Goal: Transaction & Acquisition: Purchase product/service

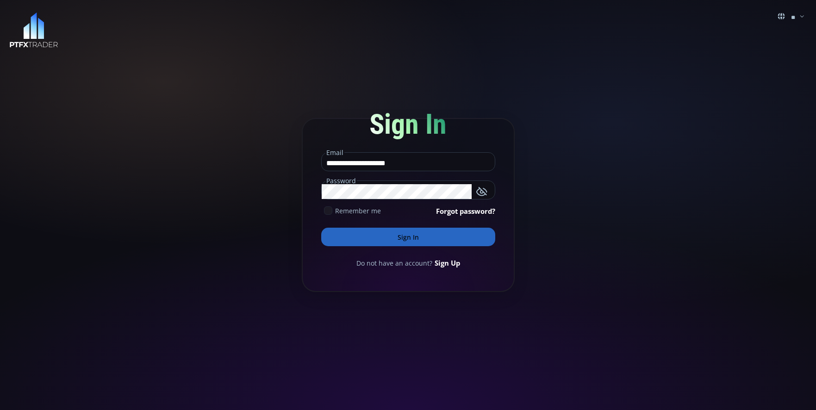
click at [384, 236] on button "Sign In" at bounding box center [408, 237] width 174 height 19
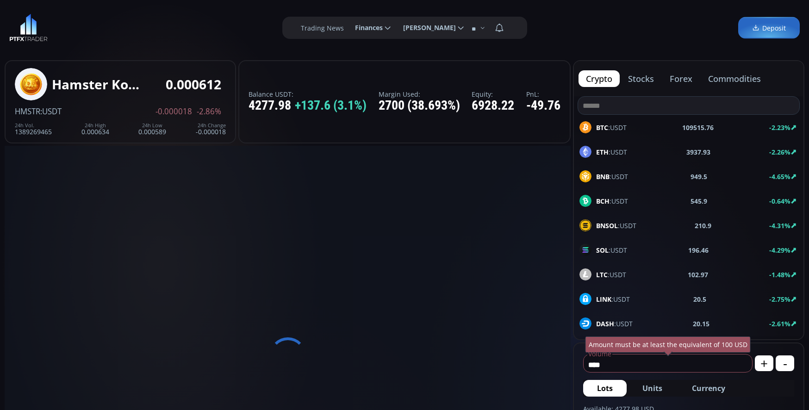
type input "**********"
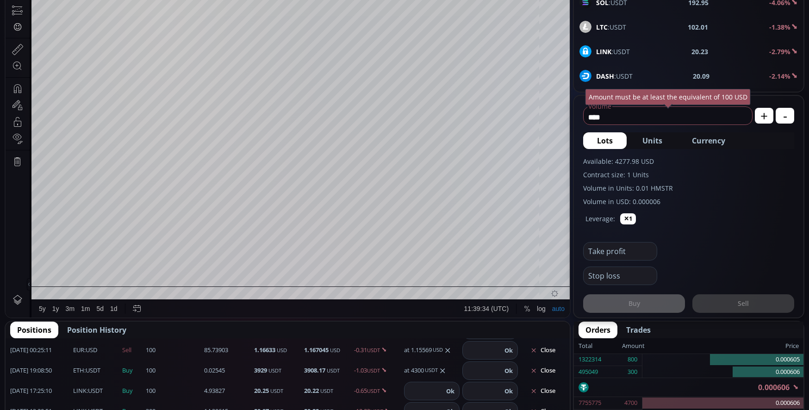
scroll to position [139, 0]
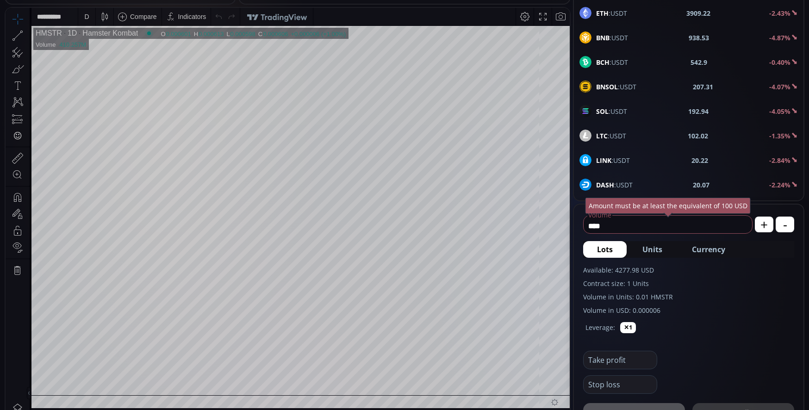
click at [625, 161] on span "LINK :USDT" at bounding box center [613, 160] width 34 height 10
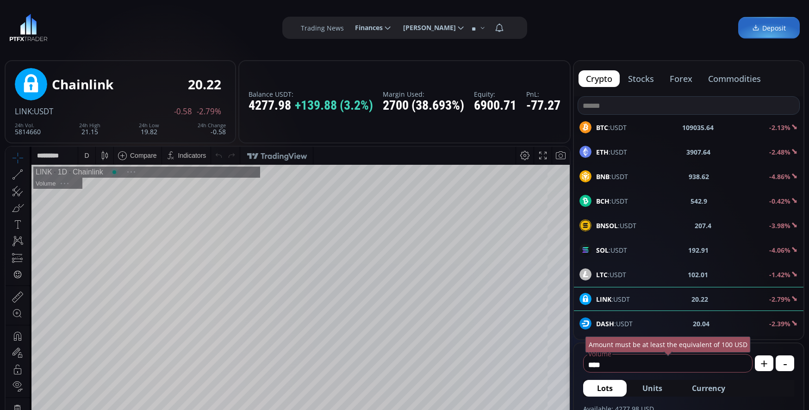
scroll to position [129, 0]
click at [644, 360] on input "****" at bounding box center [665, 364] width 164 height 15
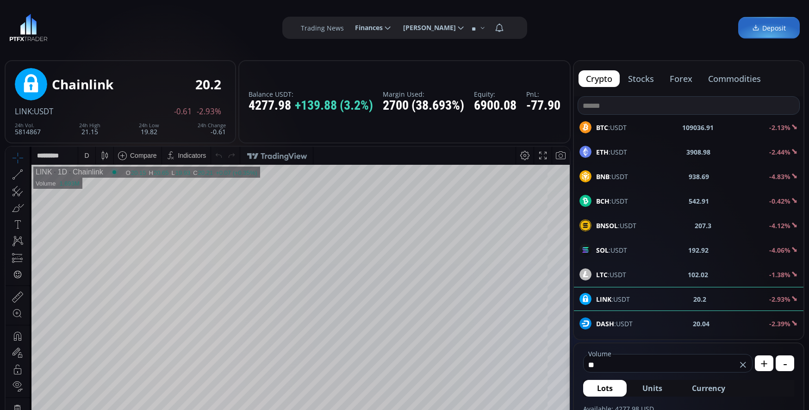
type input "*"
click at [721, 389] on span "Currency" at bounding box center [708, 388] width 33 height 11
type input "*"
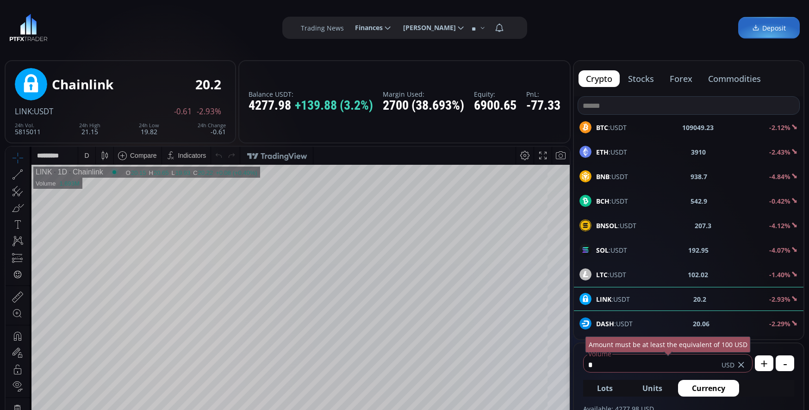
click at [619, 367] on input "*" at bounding box center [652, 364] width 138 height 15
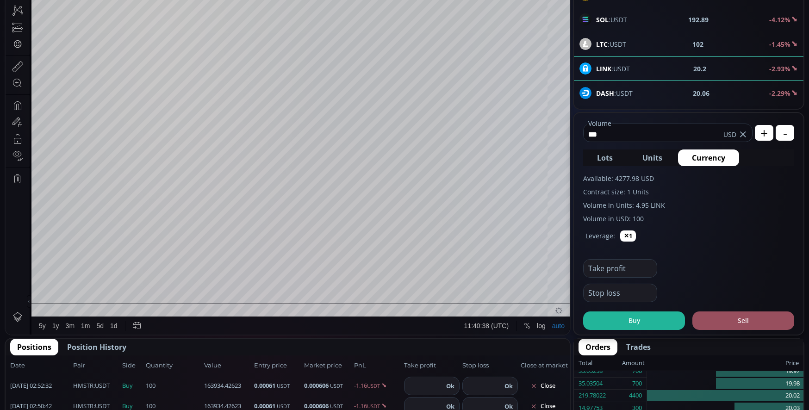
scroll to position [231, 0]
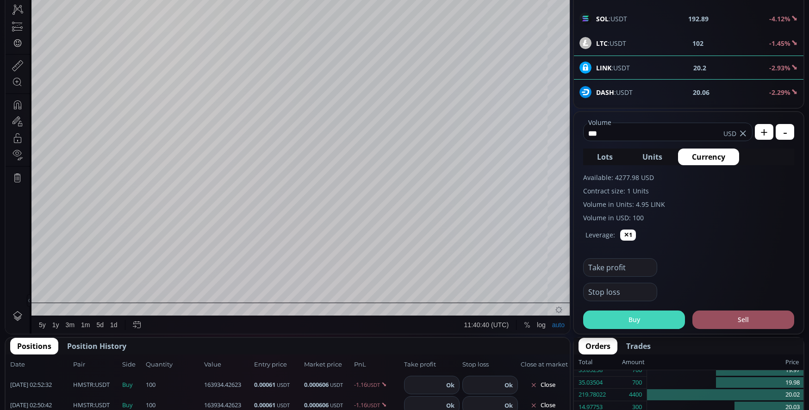
type input "***"
click at [621, 312] on button "Buy" at bounding box center [634, 319] width 102 height 19
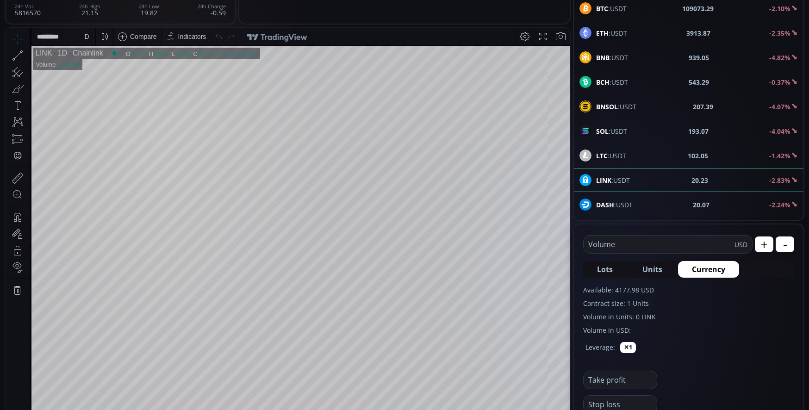
scroll to position [93, 0]
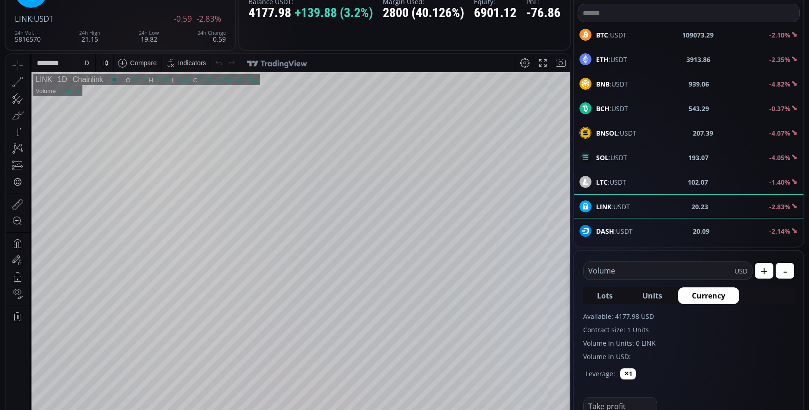
click at [86, 58] on div "D" at bounding box center [87, 63] width 8 height 18
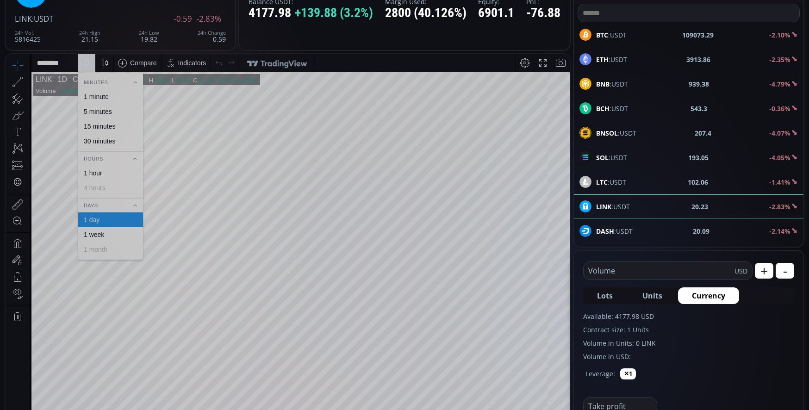
click at [99, 99] on div "1 minute" at bounding box center [96, 96] width 25 height 7
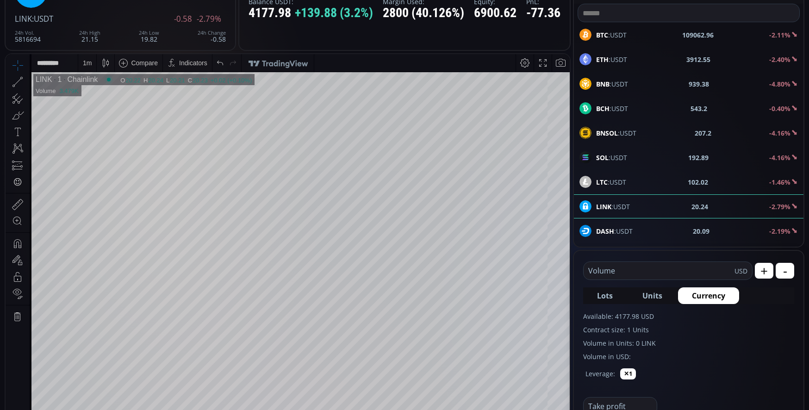
click at [626, 269] on input "text" at bounding box center [658, 271] width 151 height 18
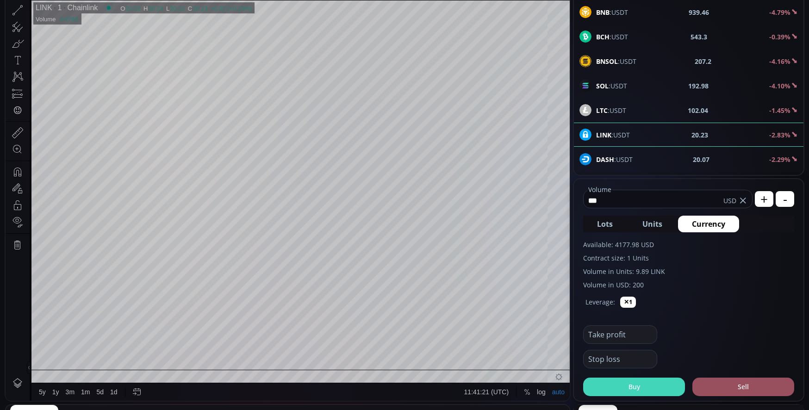
scroll to position [185, 0]
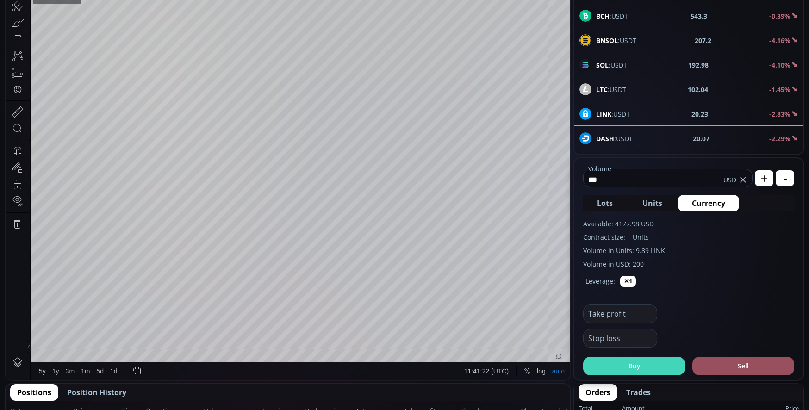
type input "***"
click at [670, 371] on button "Buy" at bounding box center [634, 366] width 102 height 19
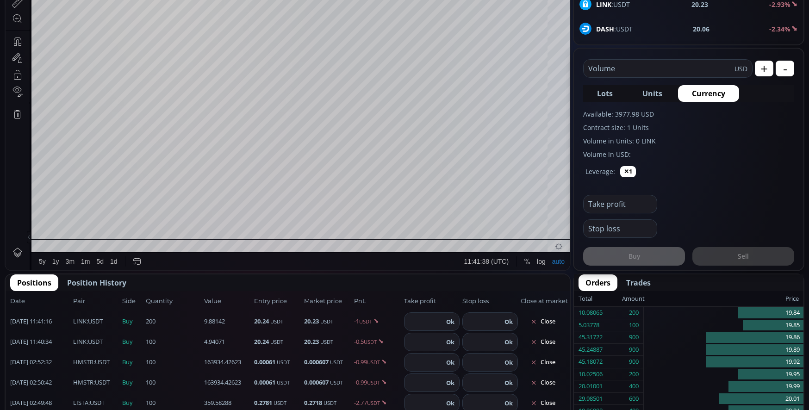
scroll to position [278, 0]
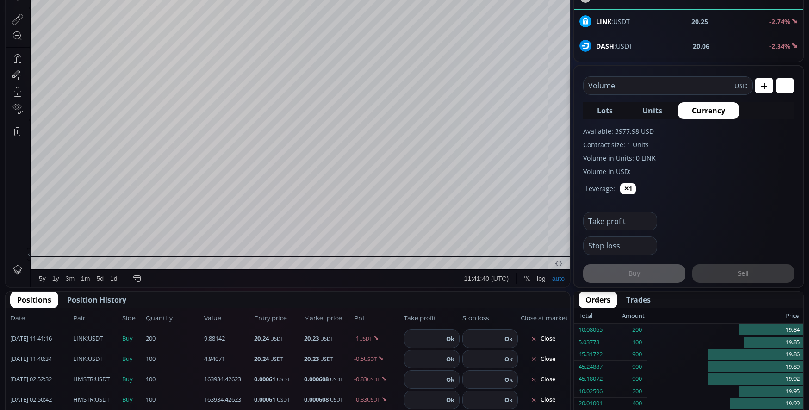
click at [638, 83] on input "text" at bounding box center [658, 86] width 151 height 18
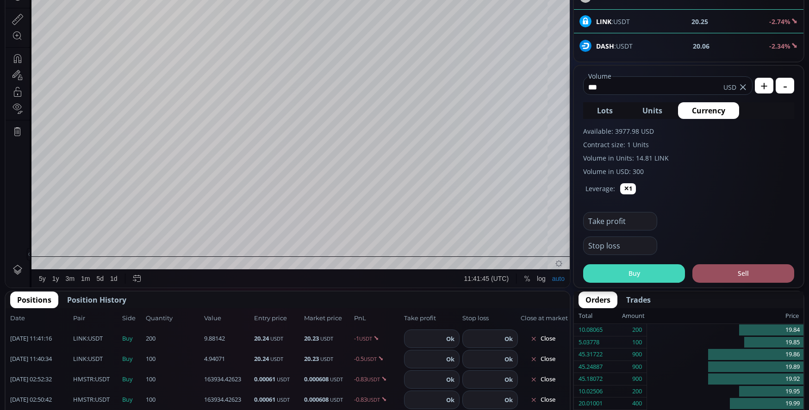
type input "***"
click at [633, 280] on button "Buy" at bounding box center [634, 273] width 102 height 19
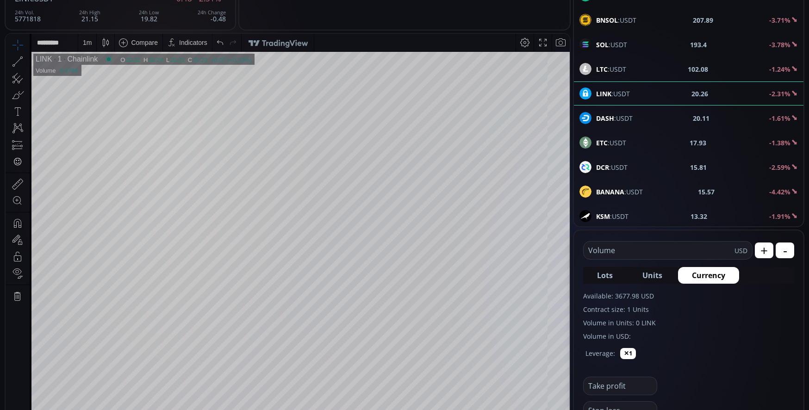
scroll to position [139, 0]
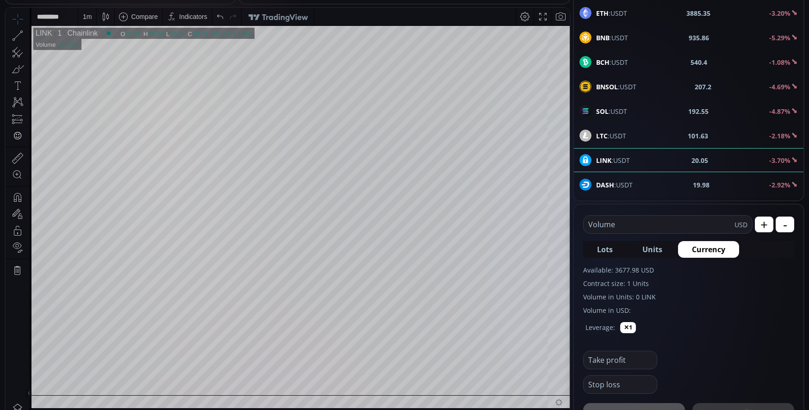
scroll to position [93, 0]
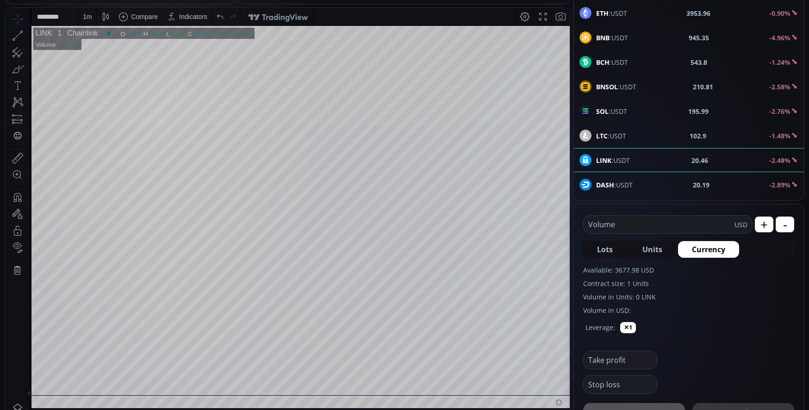
scroll to position [93, 0]
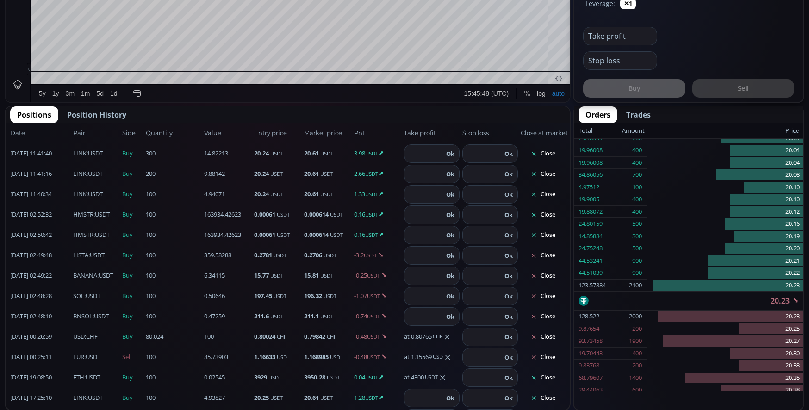
scroll to position [46, 0]
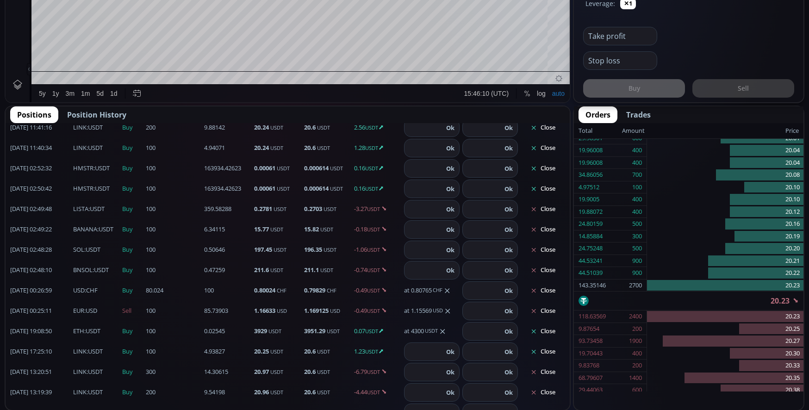
click at [540, 351] on button "Close" at bounding box center [543, 351] width 44 height 15
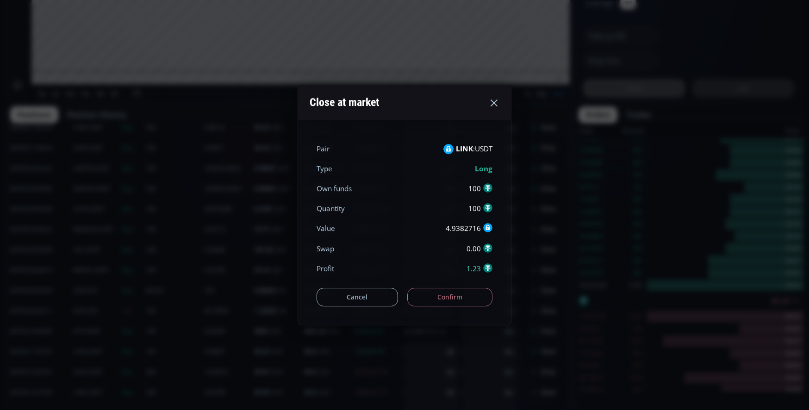
click at [452, 302] on button "Confirm" at bounding box center [450, 297] width 86 height 19
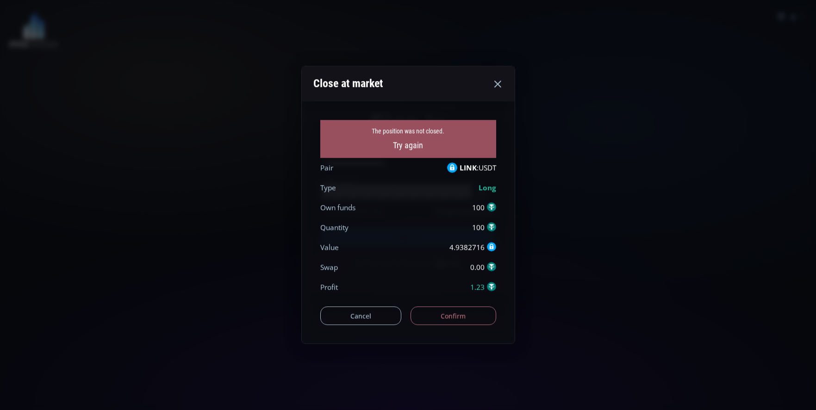
click at [499, 84] on icon at bounding box center [497, 83] width 11 height 11
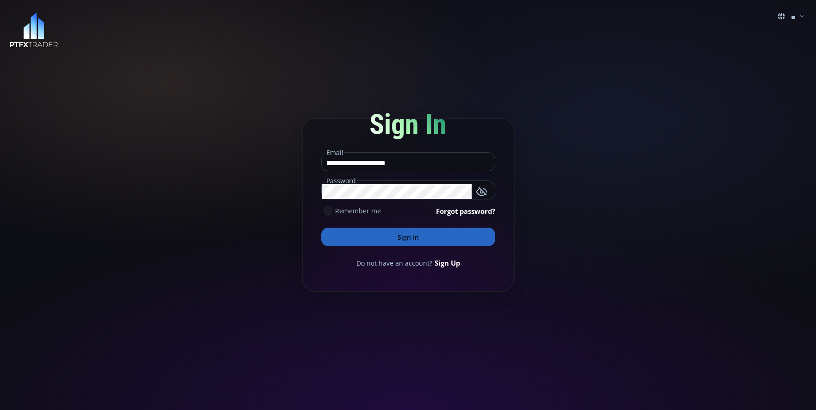
click at [427, 232] on button "Sign In" at bounding box center [408, 237] width 174 height 19
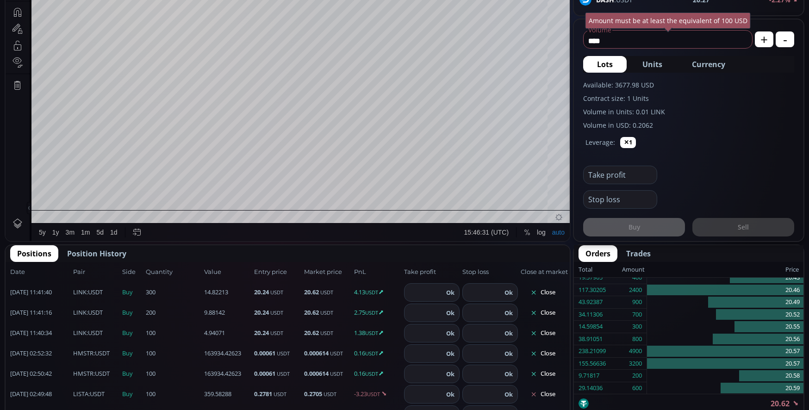
click at [546, 292] on button "Close" at bounding box center [543, 292] width 44 height 15
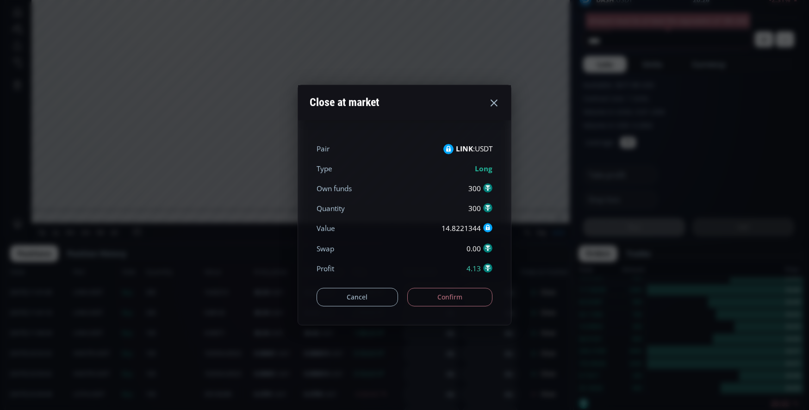
click at [463, 300] on button "Confirm" at bounding box center [450, 297] width 86 height 19
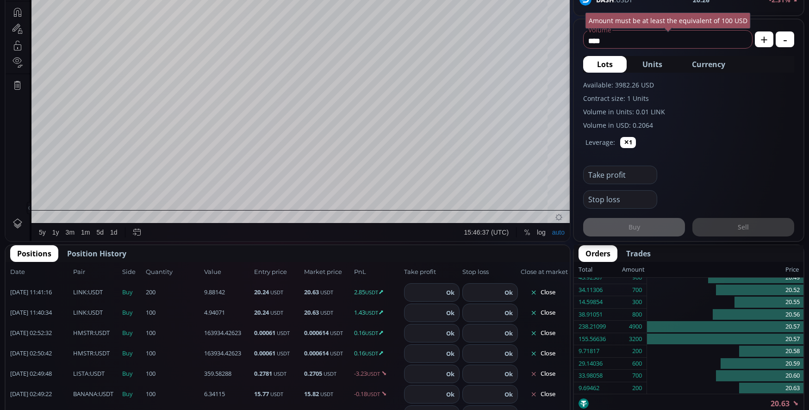
click at [545, 294] on button "Close" at bounding box center [543, 292] width 44 height 15
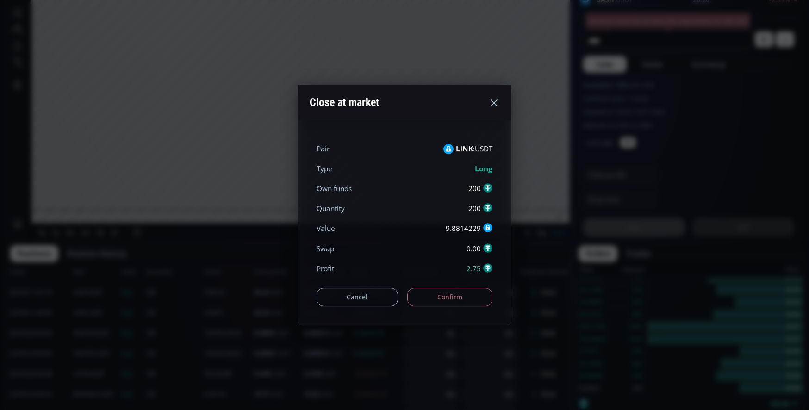
click at [479, 298] on button "Confirm" at bounding box center [450, 297] width 86 height 19
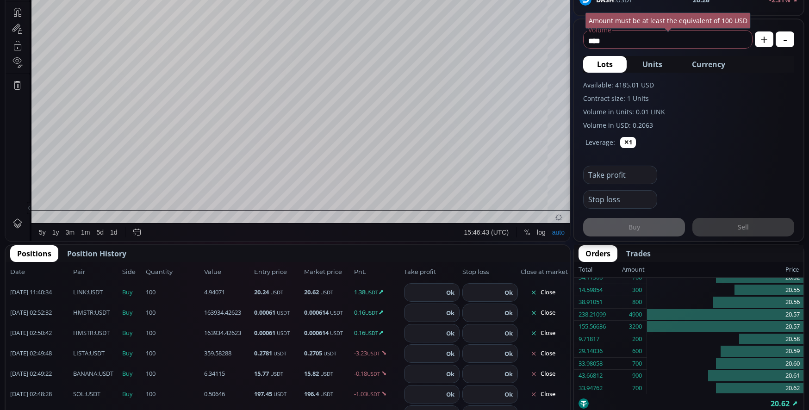
click at [542, 293] on button "Close" at bounding box center [543, 292] width 44 height 15
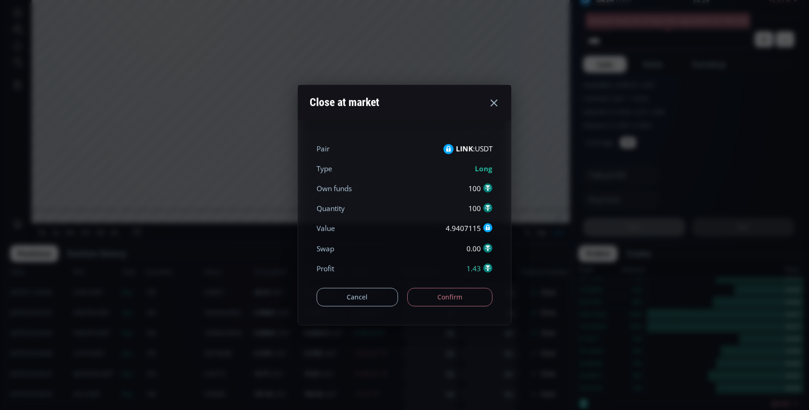
click at [472, 300] on button "Confirm" at bounding box center [450, 297] width 86 height 19
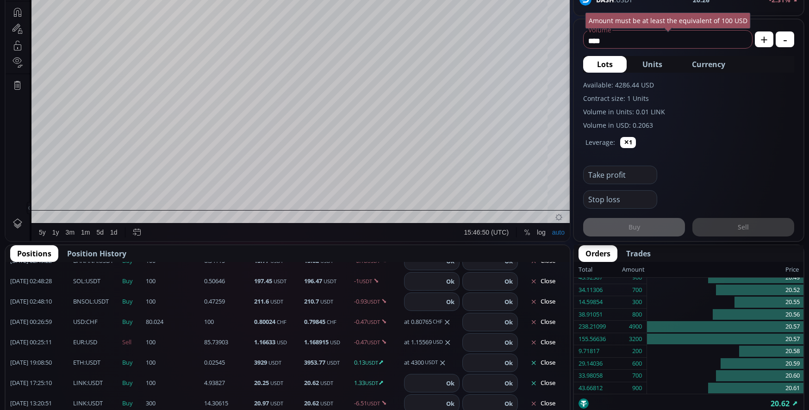
scroll to position [139, 0]
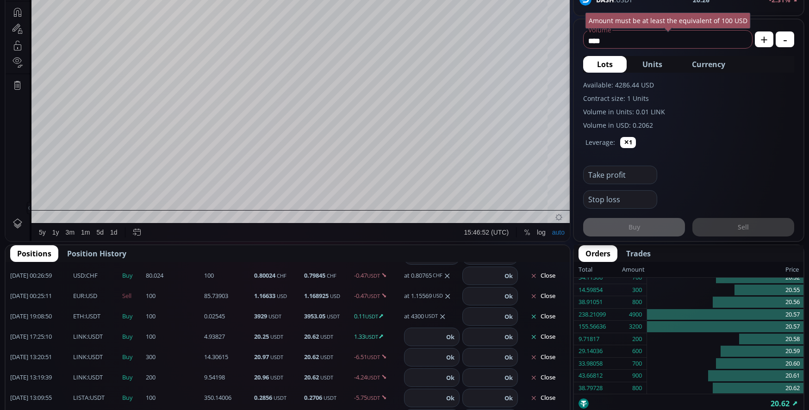
click at [536, 336] on button "Close" at bounding box center [543, 336] width 44 height 15
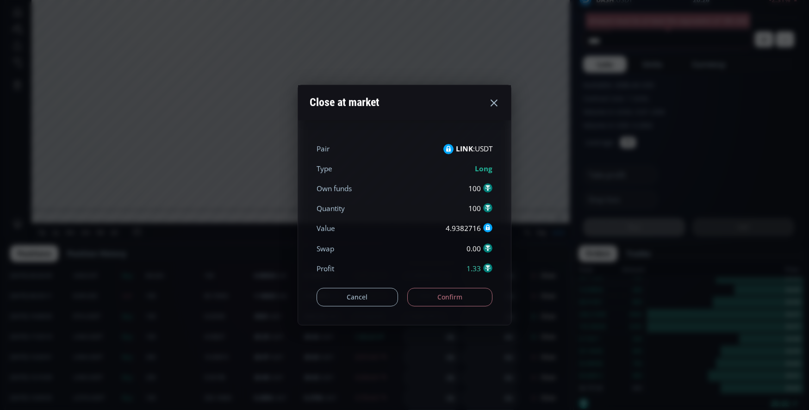
click at [471, 304] on button "Confirm" at bounding box center [450, 297] width 86 height 19
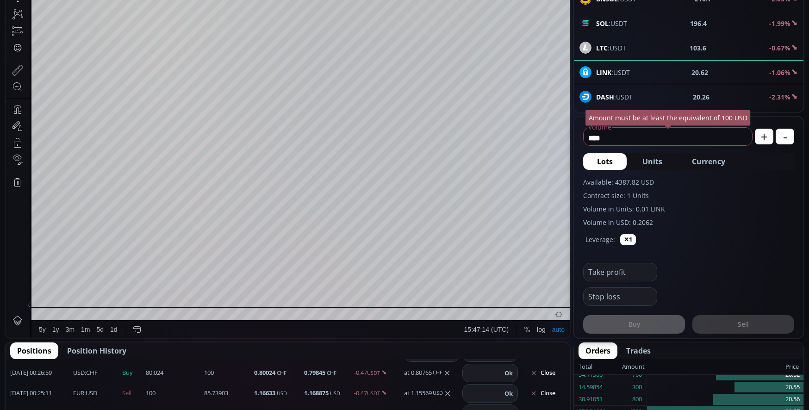
scroll to position [93, 0]
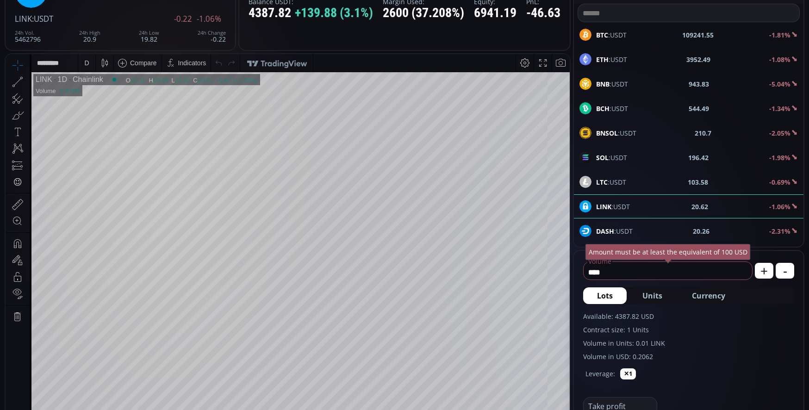
click at [91, 63] on div "D" at bounding box center [86, 63] width 17 height 18
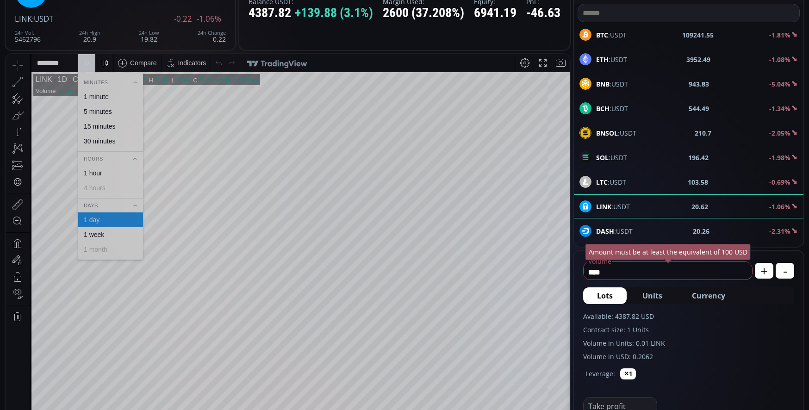
click at [103, 94] on div "1 minute" at bounding box center [96, 96] width 25 height 7
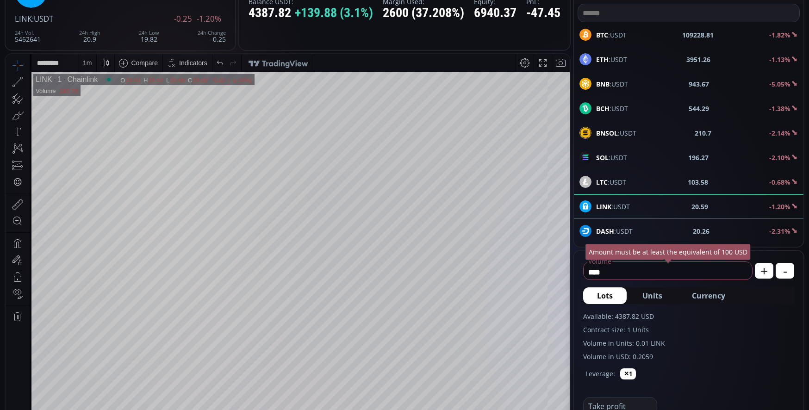
click at [676, 274] on input "****" at bounding box center [665, 272] width 164 height 15
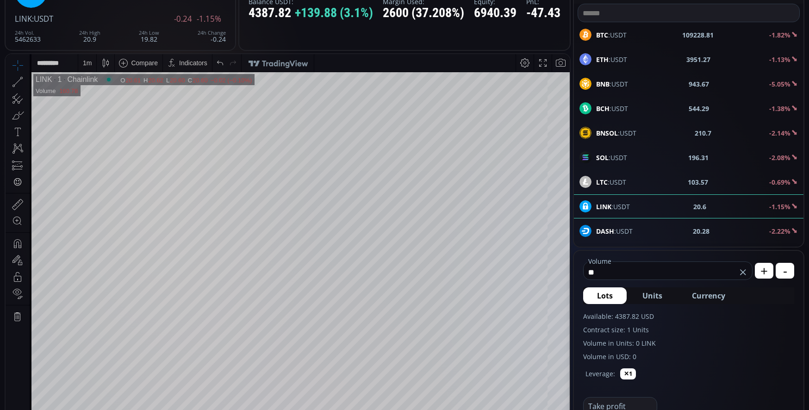
type input "*"
click at [714, 293] on span "Currency" at bounding box center [708, 295] width 33 height 11
click at [626, 275] on input "****" at bounding box center [653, 272] width 140 height 15
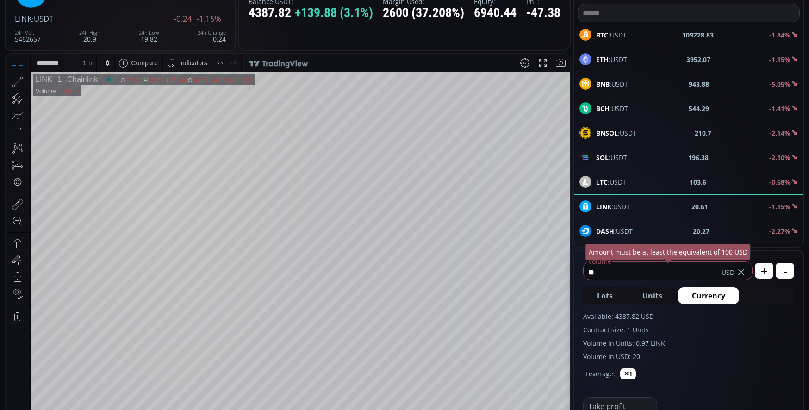
type input "*"
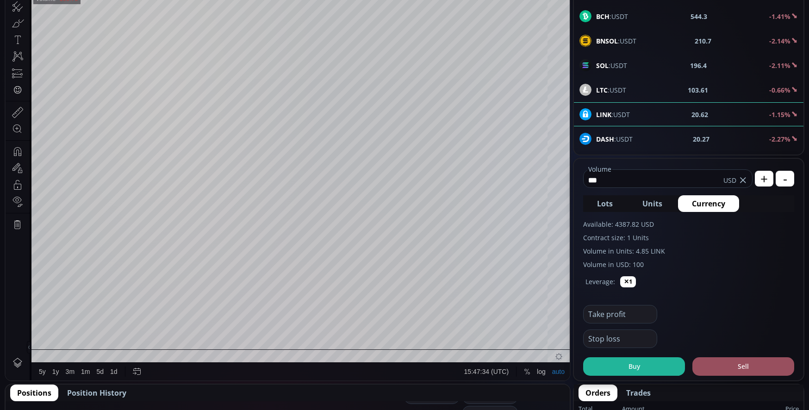
scroll to position [185, 0]
type input "***"
click at [652, 371] on button "Buy" at bounding box center [634, 366] width 102 height 19
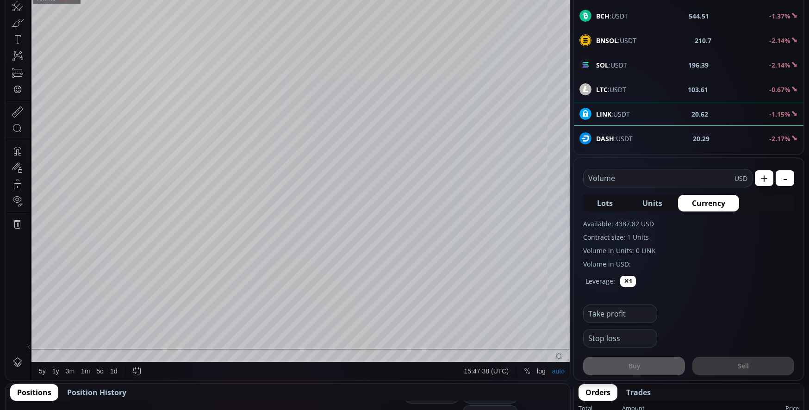
click at [629, 174] on input "text" at bounding box center [658, 178] width 151 height 18
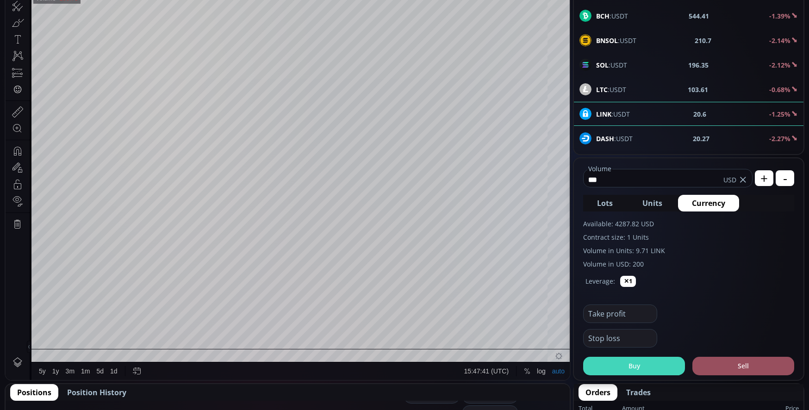
type input "***"
click at [598, 365] on button "Buy" at bounding box center [634, 366] width 102 height 19
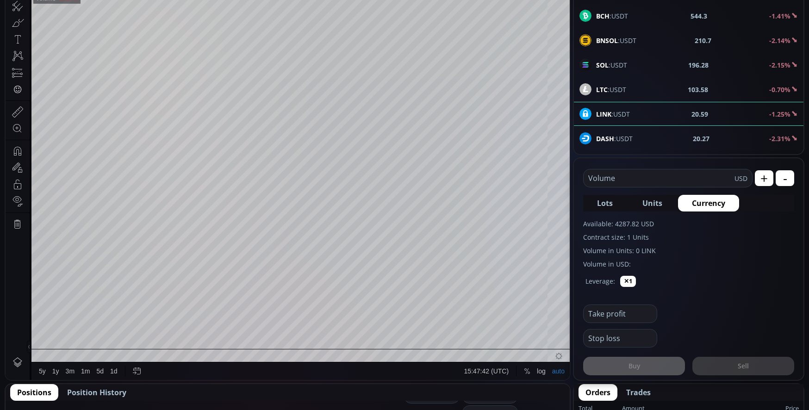
click at [633, 182] on input "text" at bounding box center [658, 178] width 151 height 18
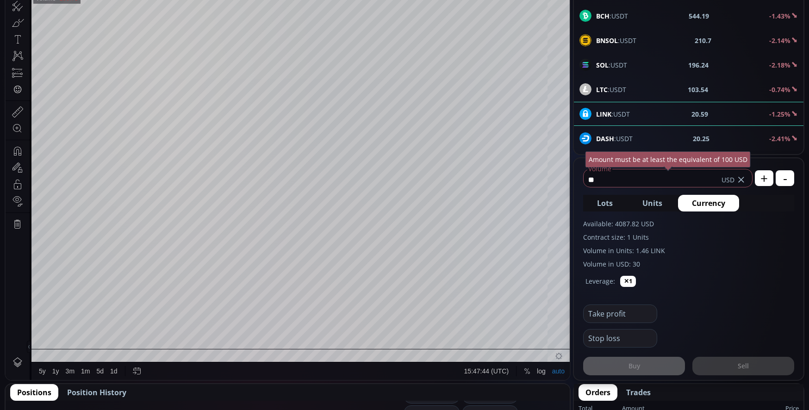
scroll to position [180, 0]
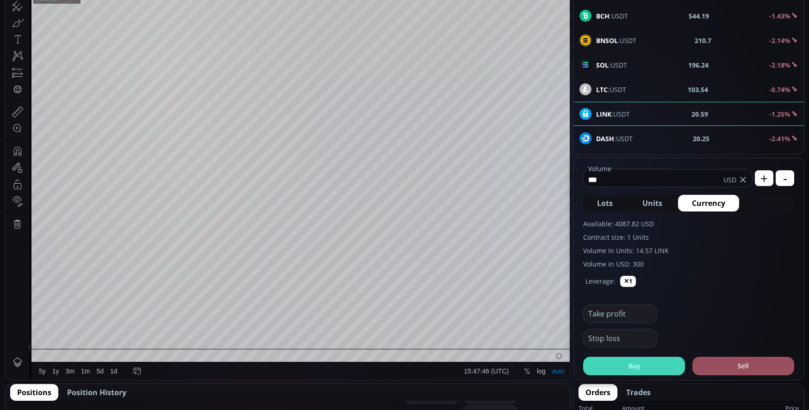
type input "***"
click at [650, 365] on button "Buy" at bounding box center [634, 366] width 102 height 19
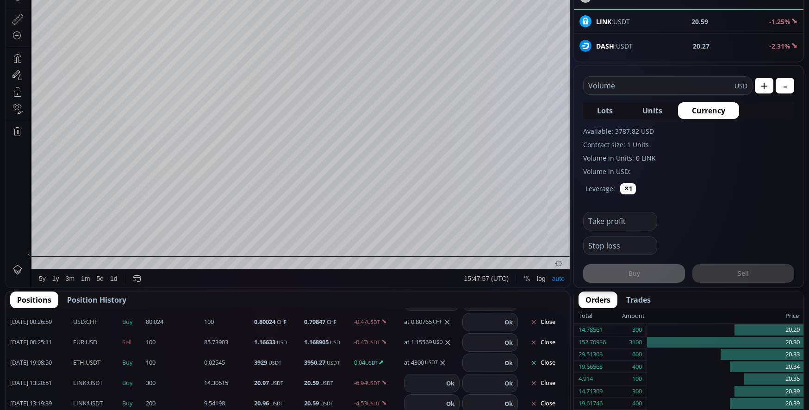
scroll to position [93, 0]
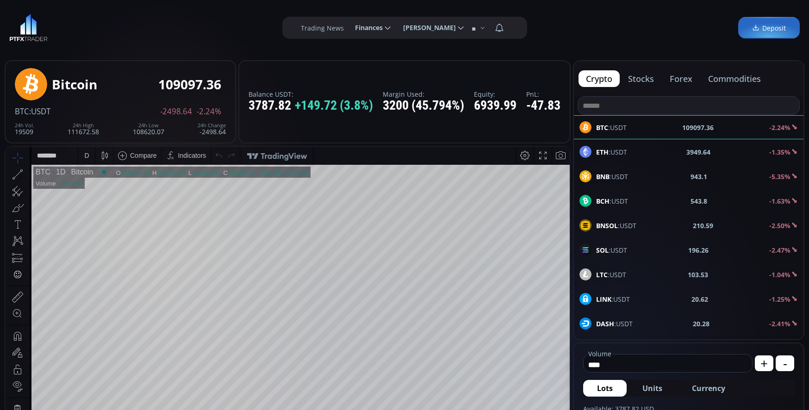
click at [717, 77] on button "commodities" at bounding box center [735, 78] width 68 height 17
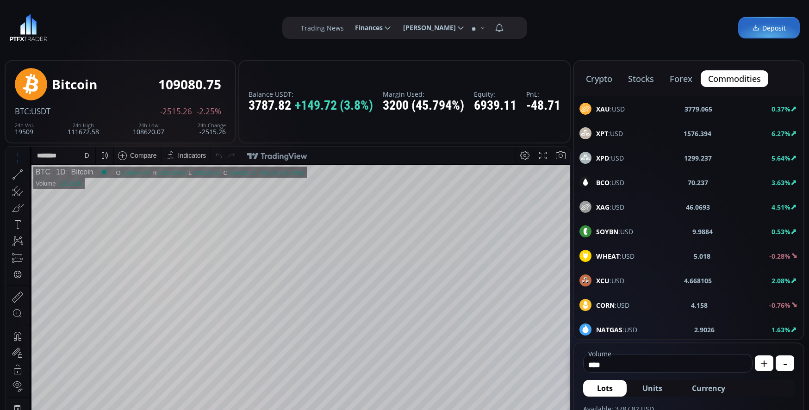
click at [623, 330] on span "NATGAS :USD" at bounding box center [616, 330] width 41 height 10
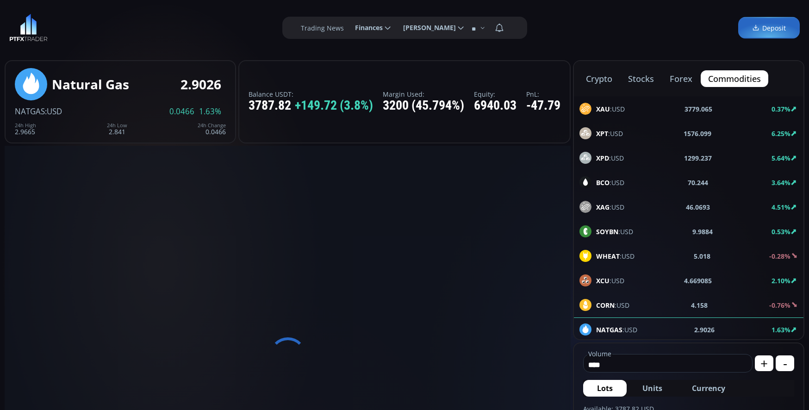
click at [614, 364] on input "****" at bounding box center [665, 364] width 164 height 15
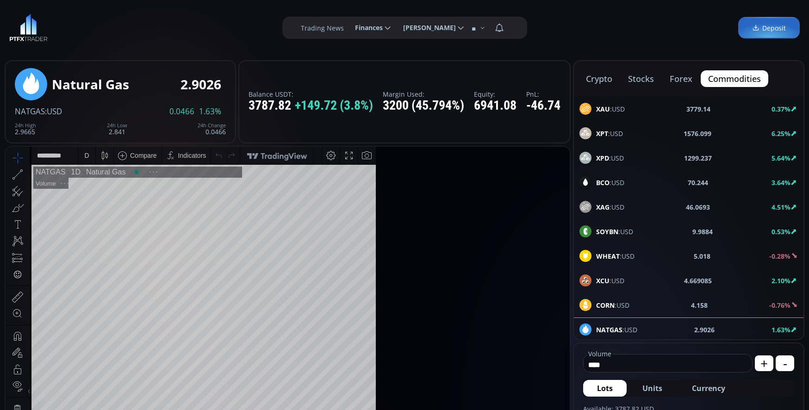
scroll to position [129, 0]
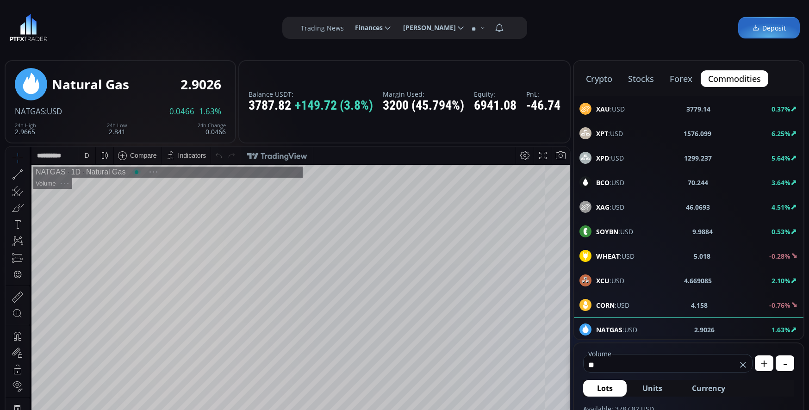
type input "*"
click at [721, 387] on span "Currency" at bounding box center [708, 388] width 33 height 11
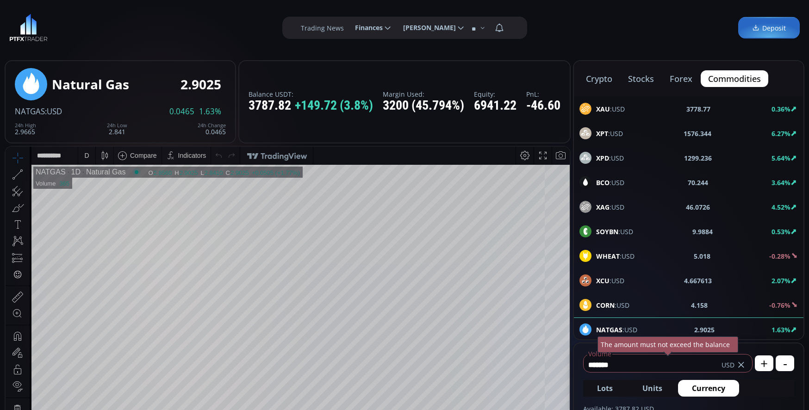
click at [618, 363] on input "*******" at bounding box center [652, 364] width 138 height 15
type input "*"
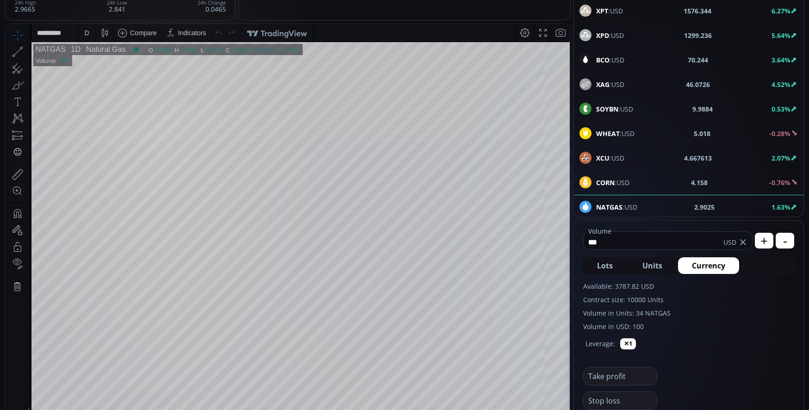
scroll to position [139, 0]
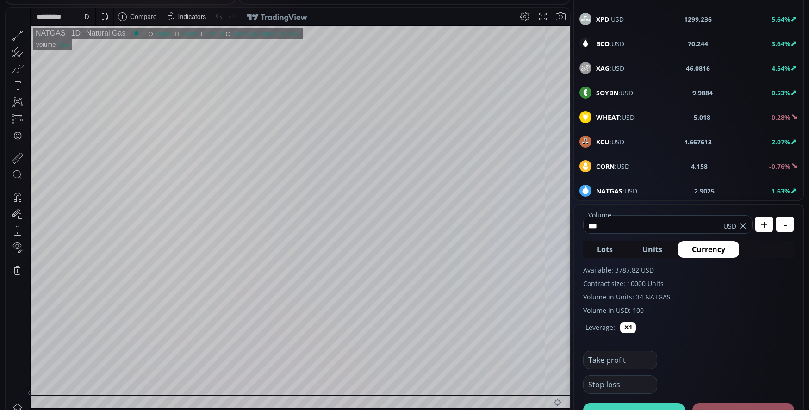
type input "***"
click at [618, 405] on button "Buy" at bounding box center [634, 412] width 102 height 19
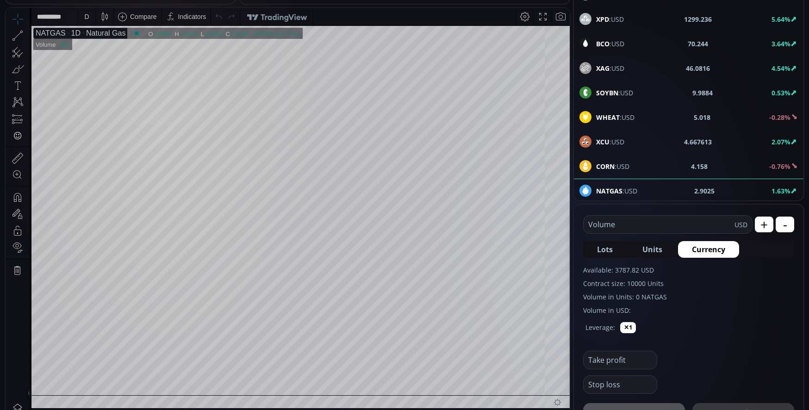
click at [67, 32] on div "1D" at bounding box center [73, 33] width 15 height 8
click at [88, 15] on div "D" at bounding box center [86, 16] width 5 height 7
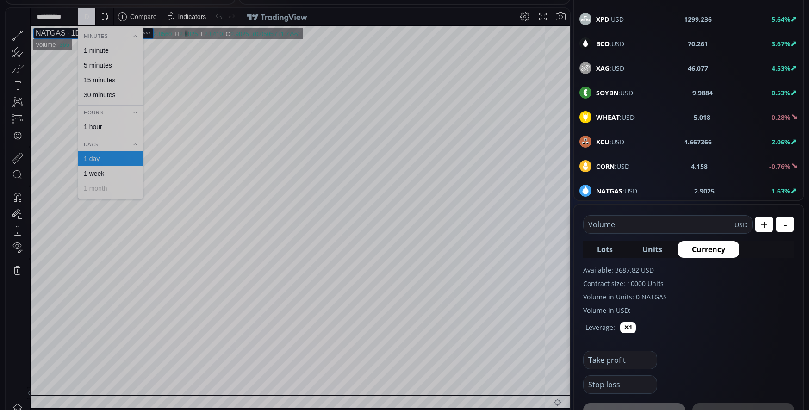
click at [110, 52] on div "1 minute" at bounding box center [110, 50] width 56 height 7
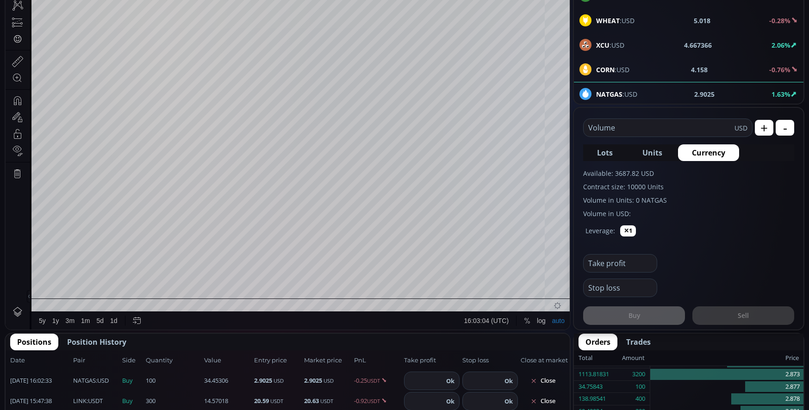
scroll to position [231, 0]
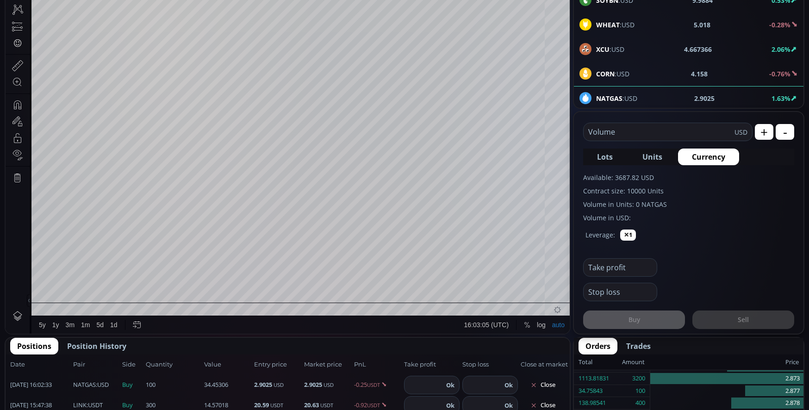
click at [642, 131] on input "text" at bounding box center [658, 132] width 151 height 18
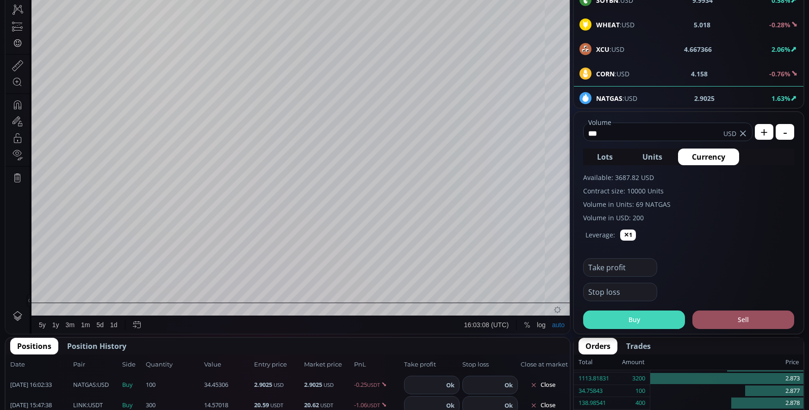
type input "***"
click at [645, 317] on button "Buy" at bounding box center [634, 319] width 102 height 19
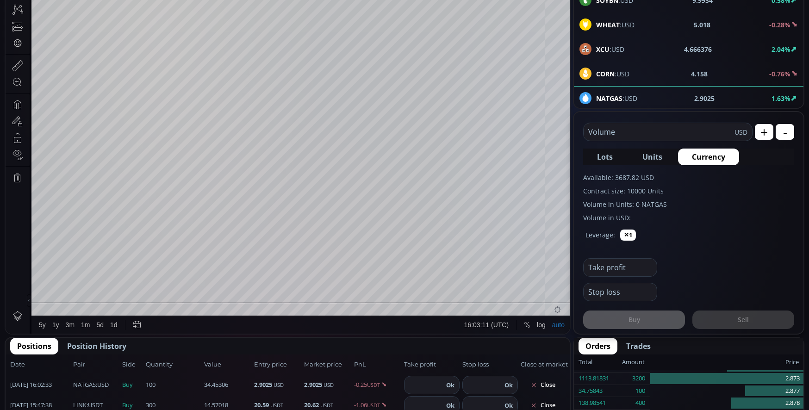
click at [627, 269] on input "text" at bounding box center [617, 268] width 68 height 18
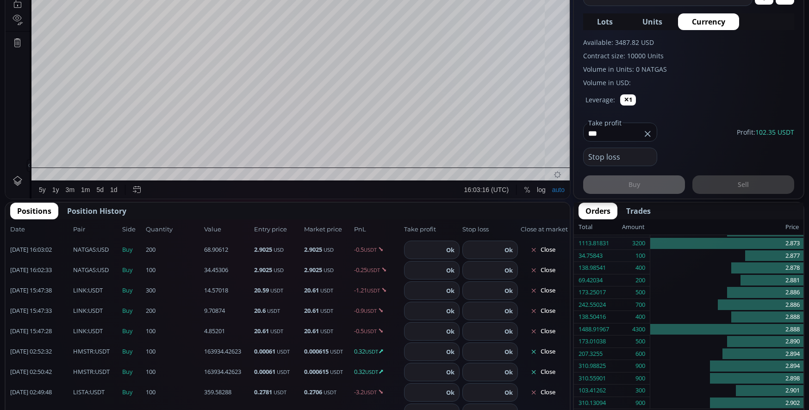
scroll to position [370, 0]
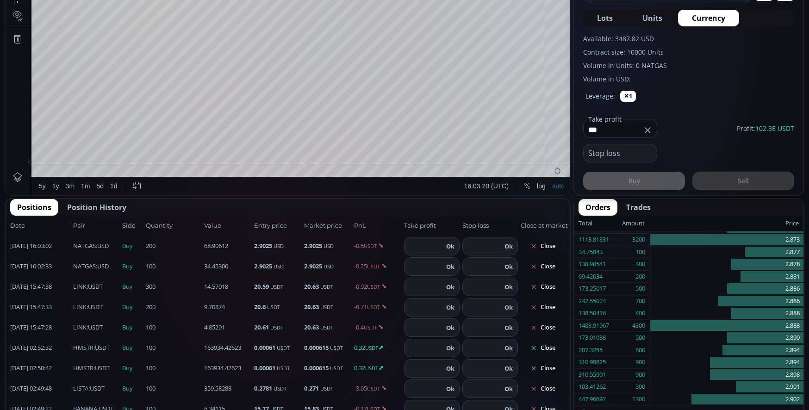
type input "***"
click at [702, 208] on div "Orders Trades" at bounding box center [689, 207] width 230 height 17
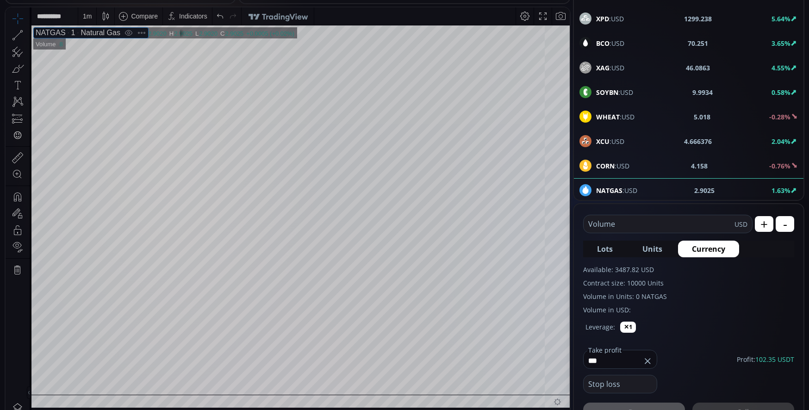
scroll to position [139, 0]
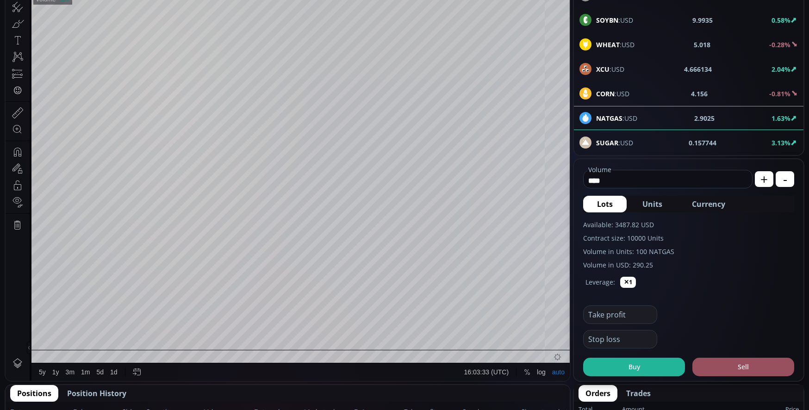
scroll to position [185, 0]
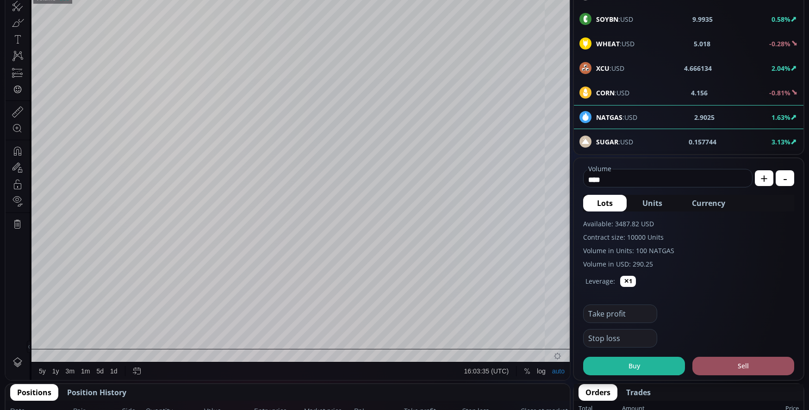
click at [711, 205] on span "Currency" at bounding box center [708, 203] width 33 height 11
click at [641, 178] on input "******" at bounding box center [653, 179] width 140 height 15
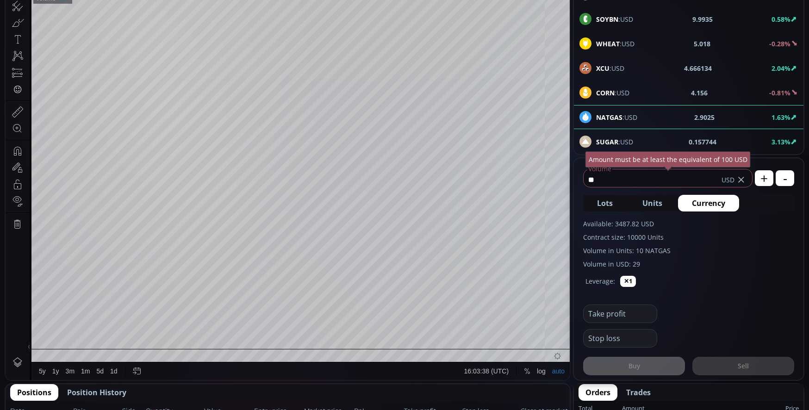
type input "*"
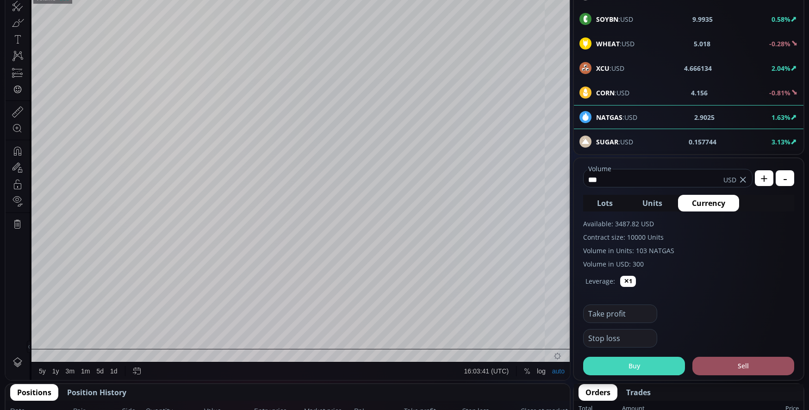
type input "***"
click at [652, 364] on button "Buy" at bounding box center [634, 366] width 102 height 19
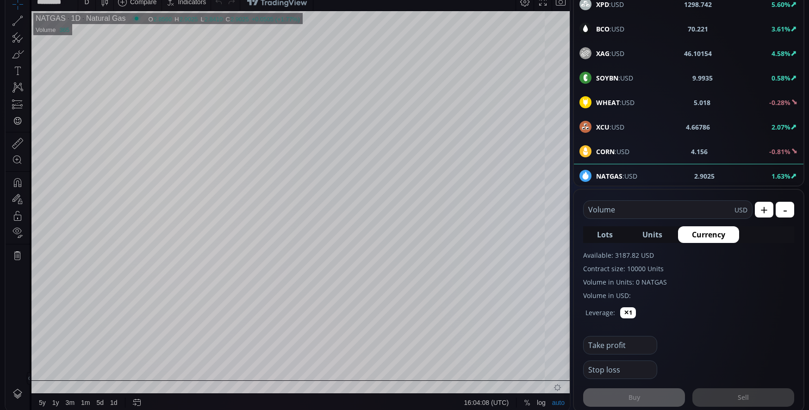
scroll to position [139, 0]
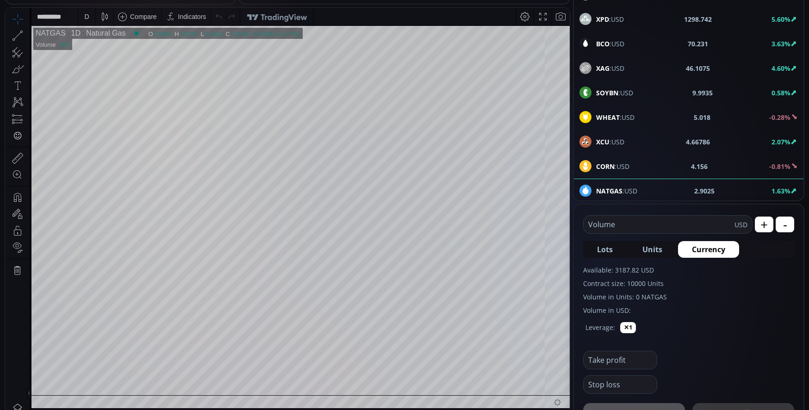
click at [624, 44] on span "BCO :USD" at bounding box center [610, 44] width 28 height 10
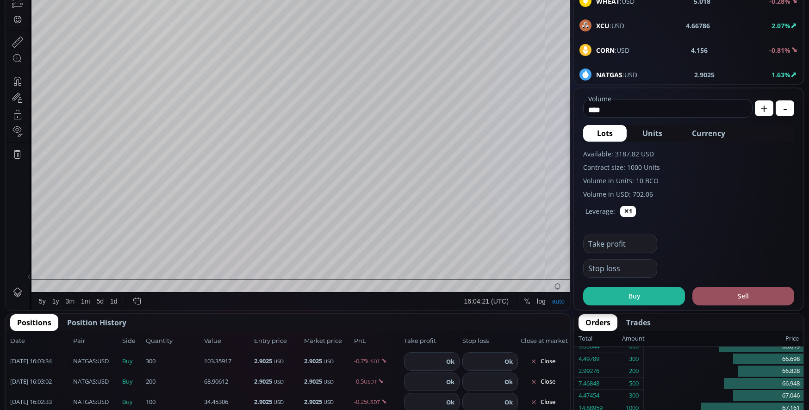
scroll to position [278, 0]
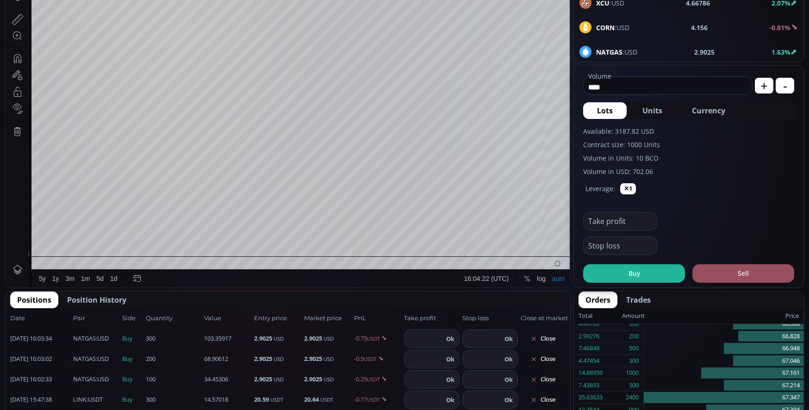
click at [705, 109] on span "Currency" at bounding box center [708, 110] width 33 height 11
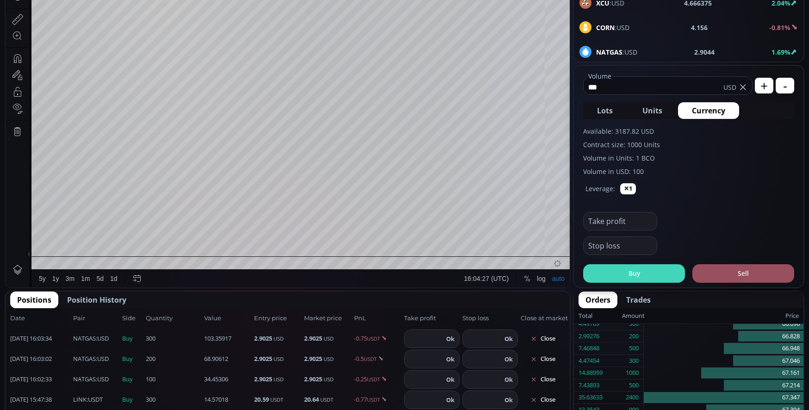
type input "***"
click at [633, 277] on button "Buy" at bounding box center [634, 273] width 102 height 19
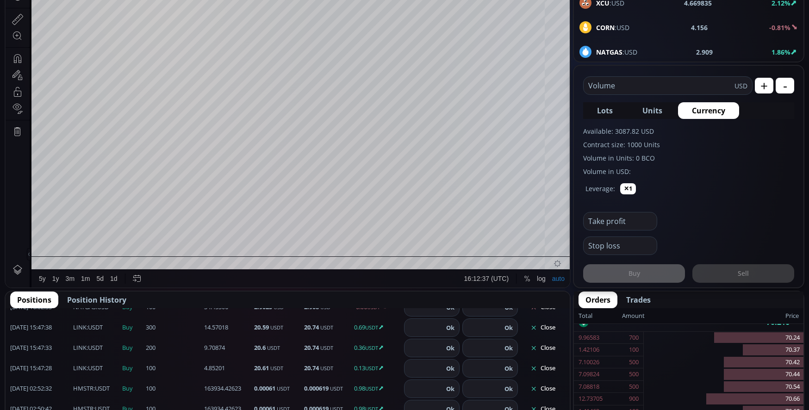
scroll to position [256, 0]
